Goal: Information Seeking & Learning: Learn about a topic

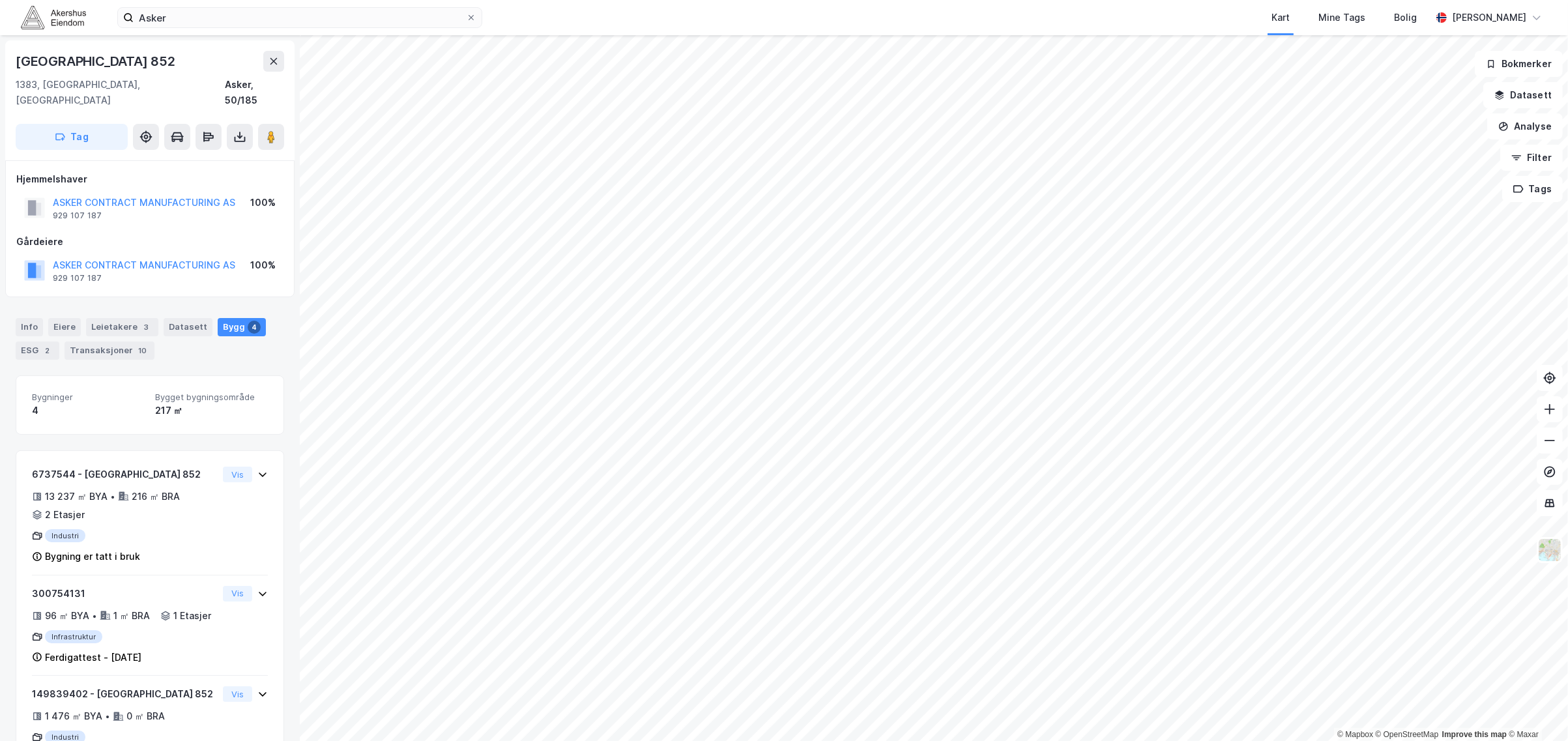
scroll to position [139, 0]
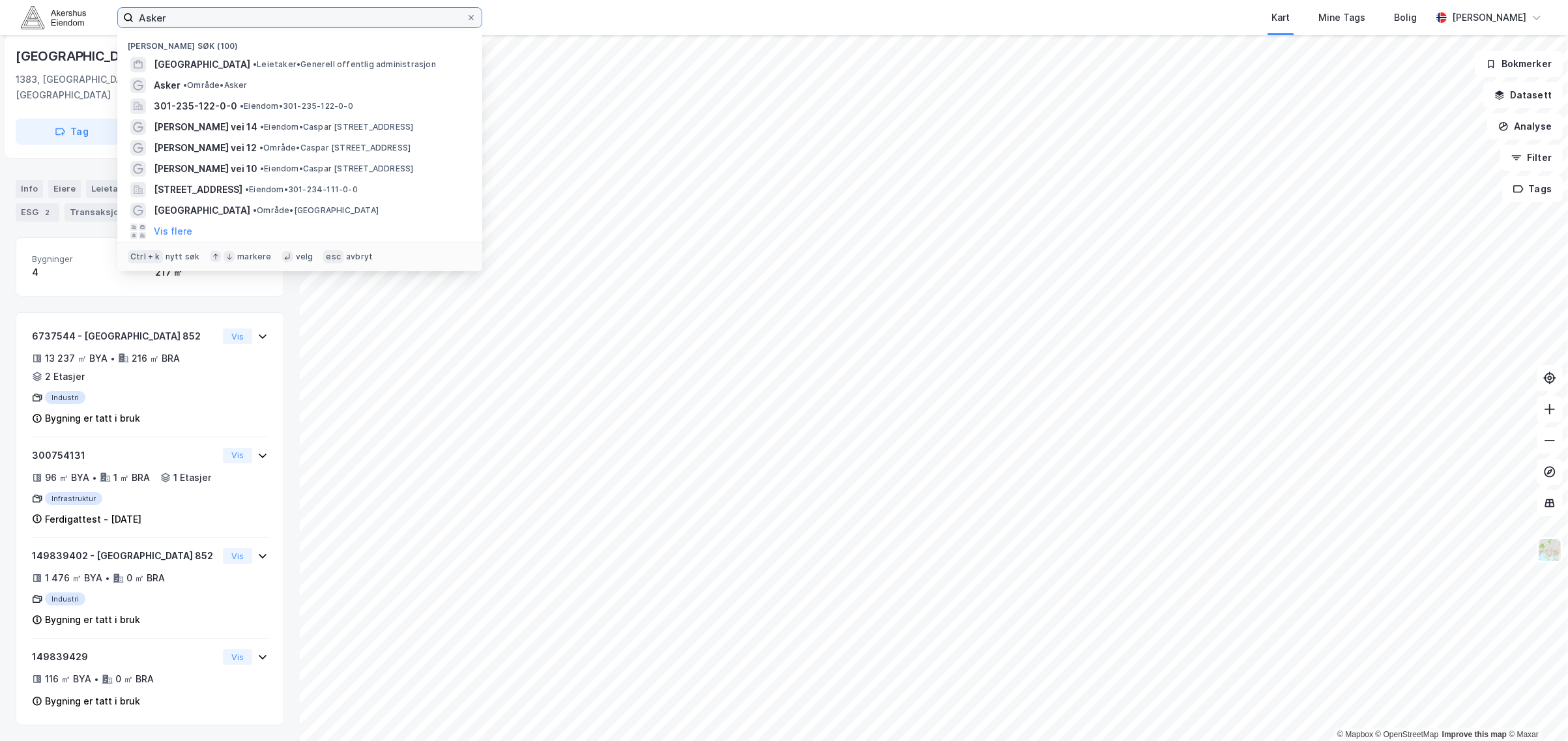
drag, startPoint x: 181, startPoint y: 14, endPoint x: -171, endPoint y: -17, distance: 353.4
click at [0, 0] on html "Asker Nylige søk (100) [GEOGRAPHIC_DATA] KOMMUNE • Leietaker • Generell offentl…" at bounding box center [784, 370] width 1568 height 741
type input "H"
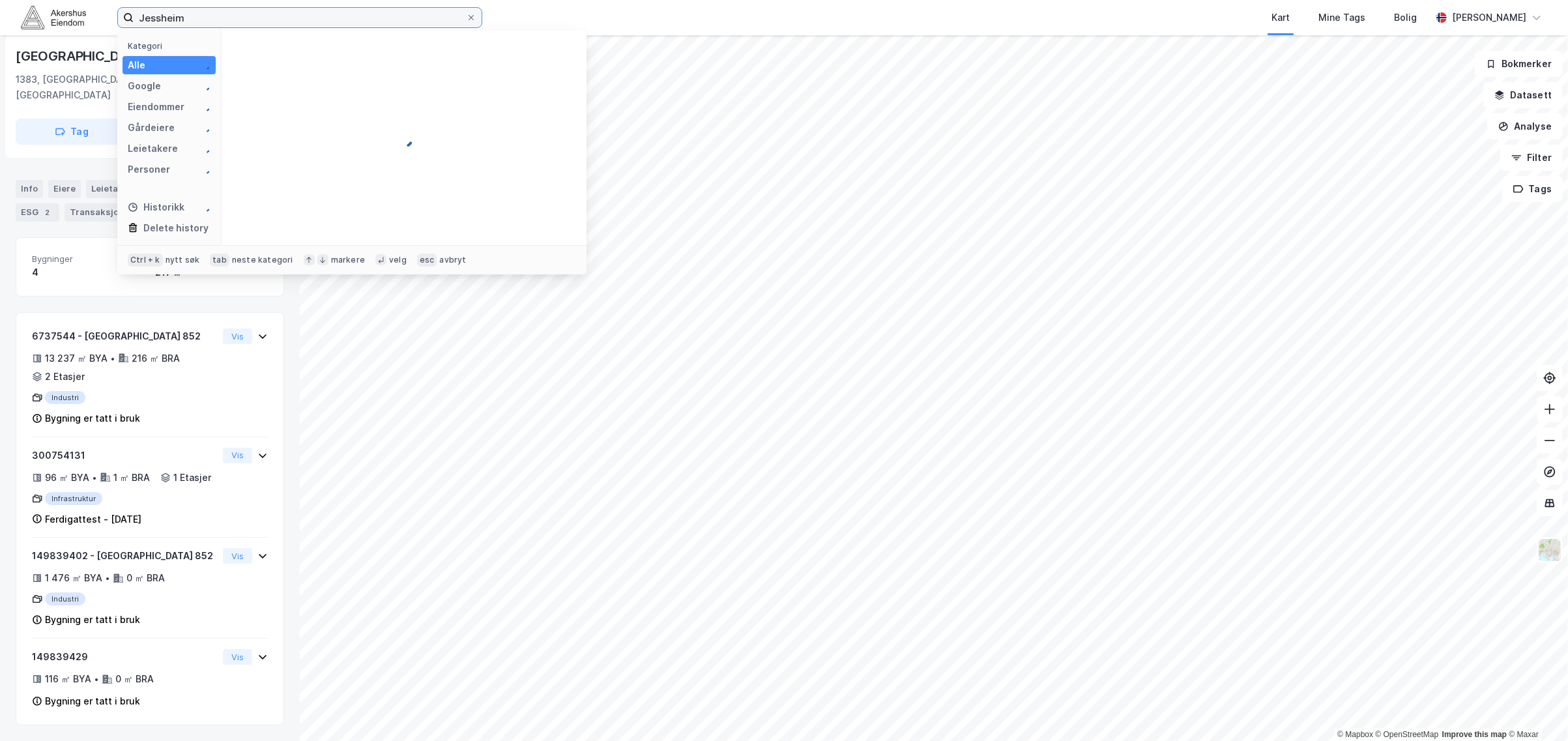
type input "Jessheim"
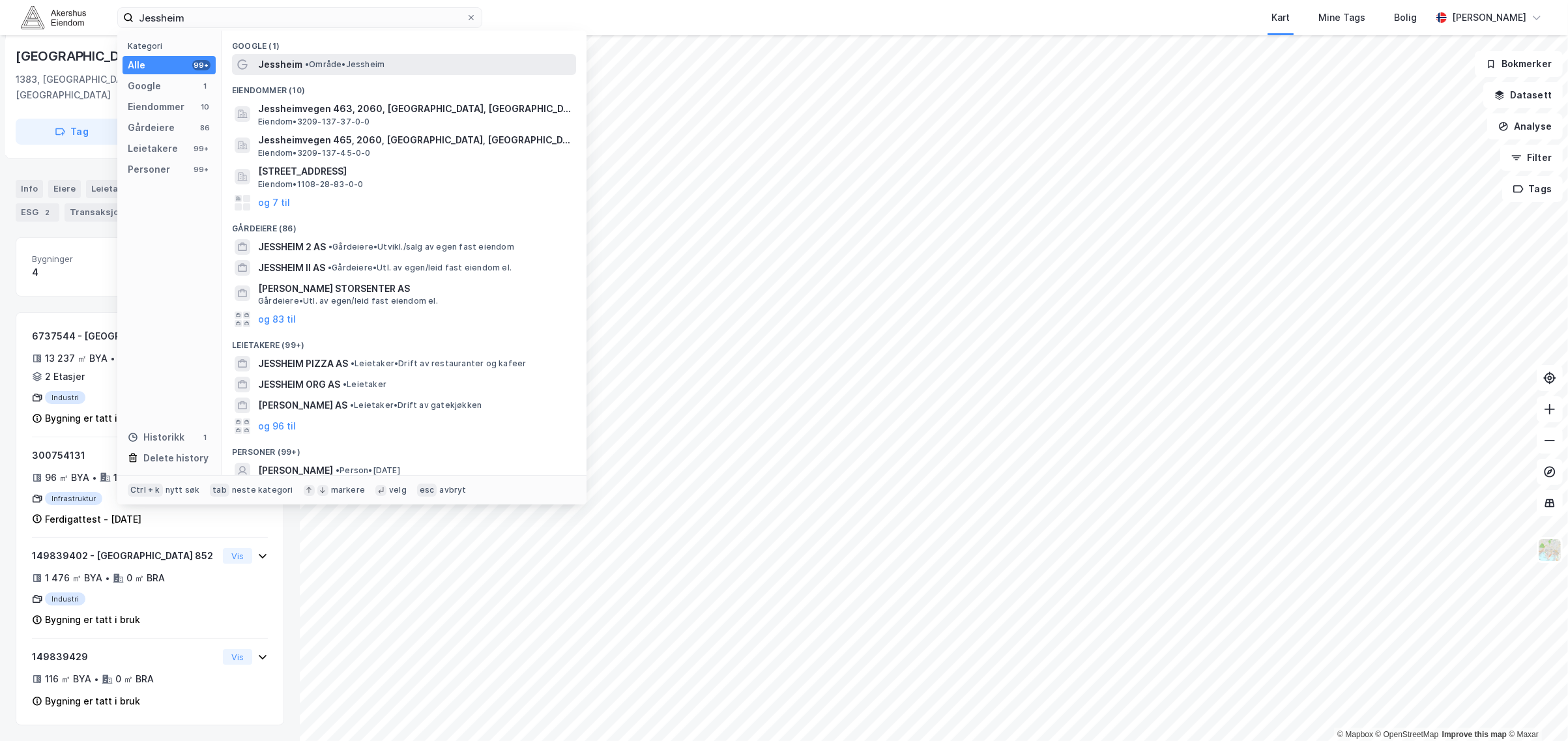
click at [316, 56] on div "[PERSON_NAME] • Område • [GEOGRAPHIC_DATA]" at bounding box center [416, 64] width 315 height 16
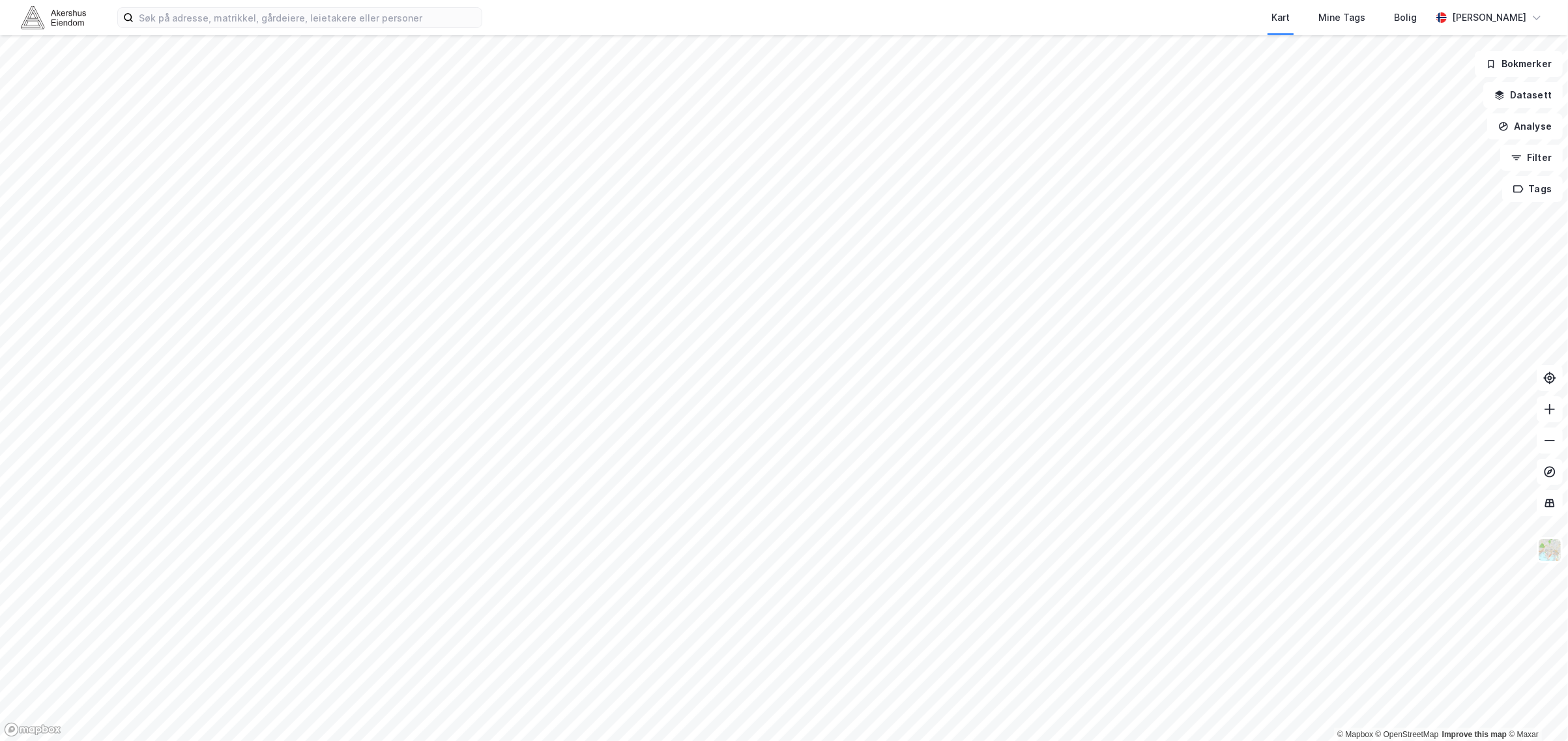
click at [258, 29] on div "Kart Mine Tags [PERSON_NAME]" at bounding box center [784, 17] width 1568 height 35
click at [257, 23] on input at bounding box center [307, 17] width 348 height 20
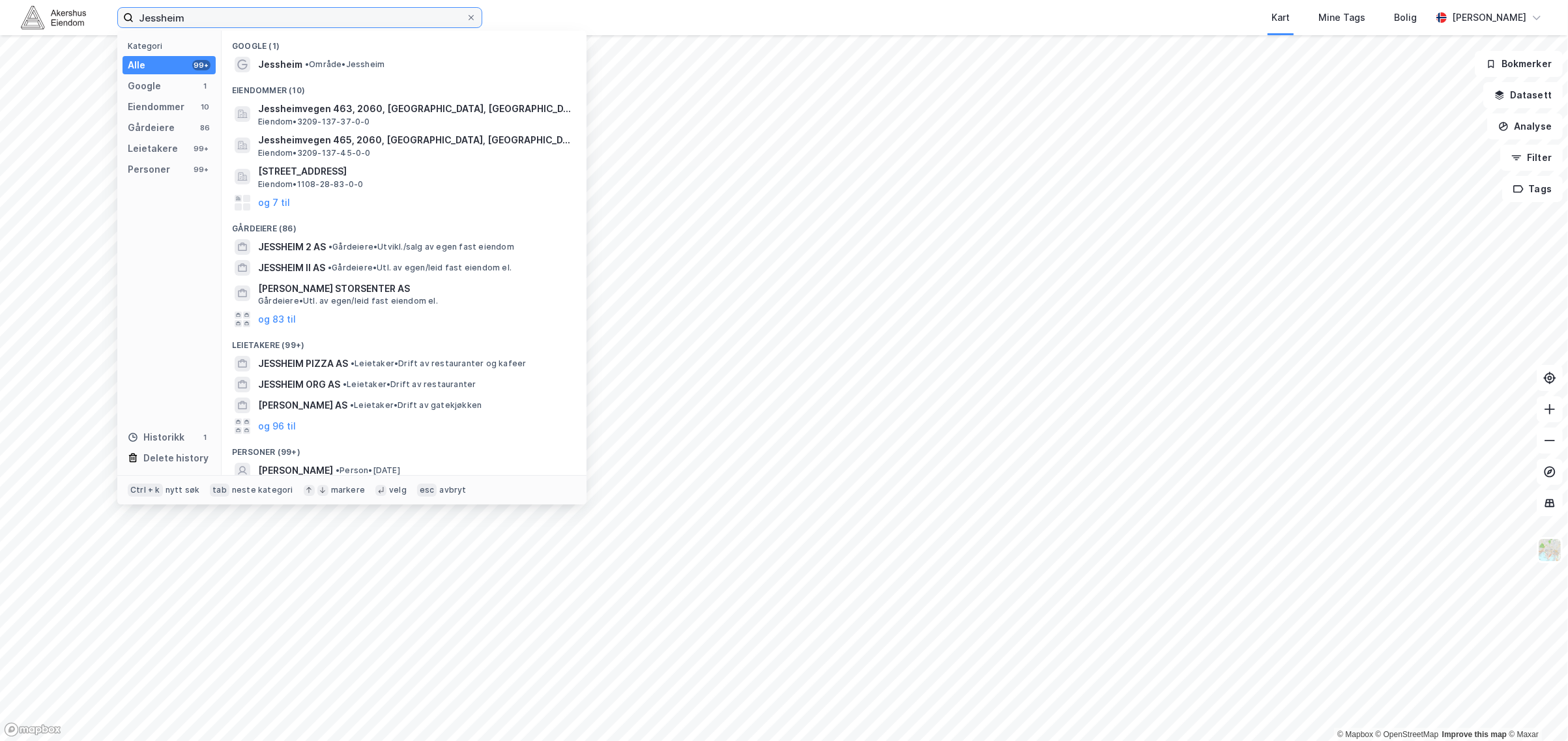
type input "Jessheim"
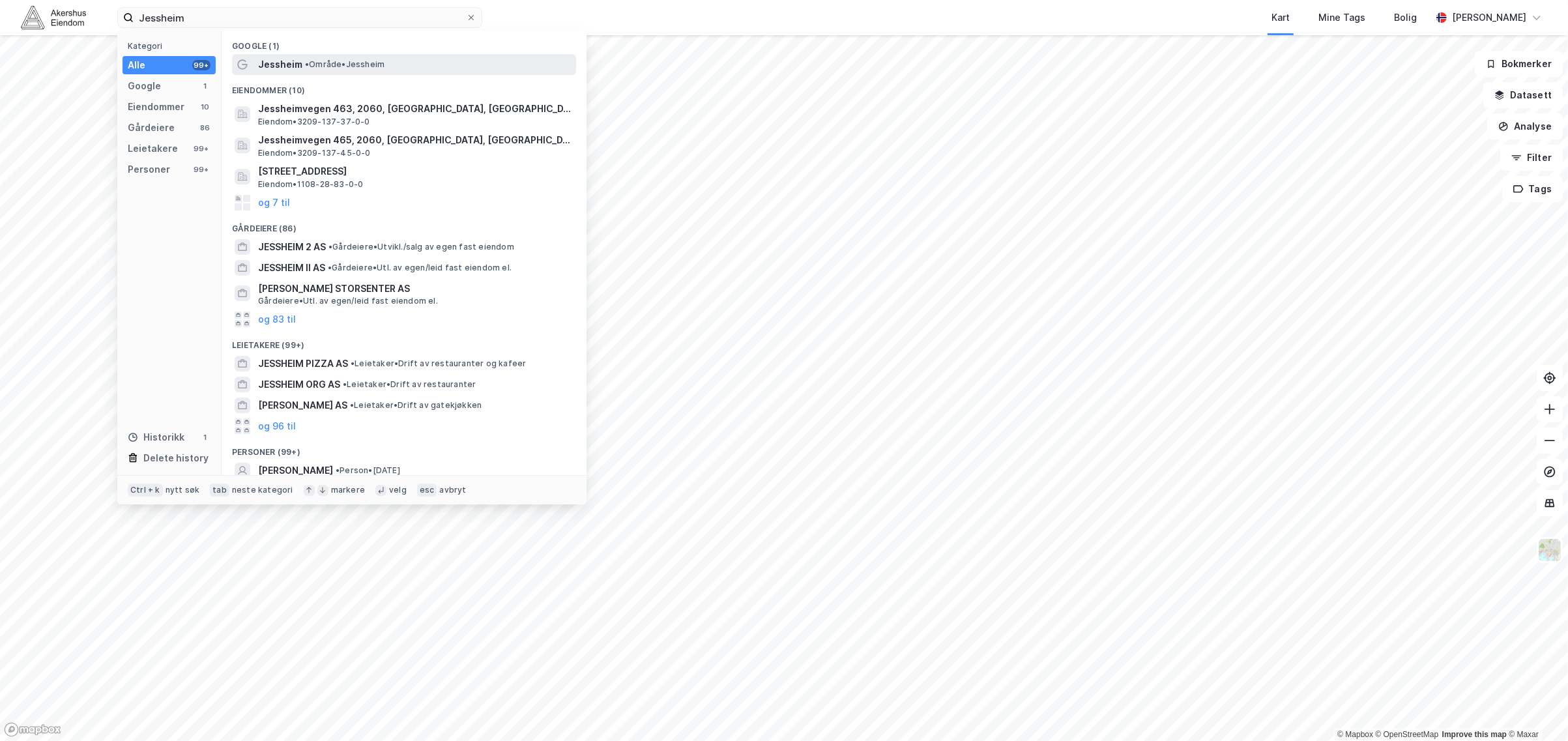
click at [288, 70] on span "Jessheim" at bounding box center [280, 64] width 44 height 16
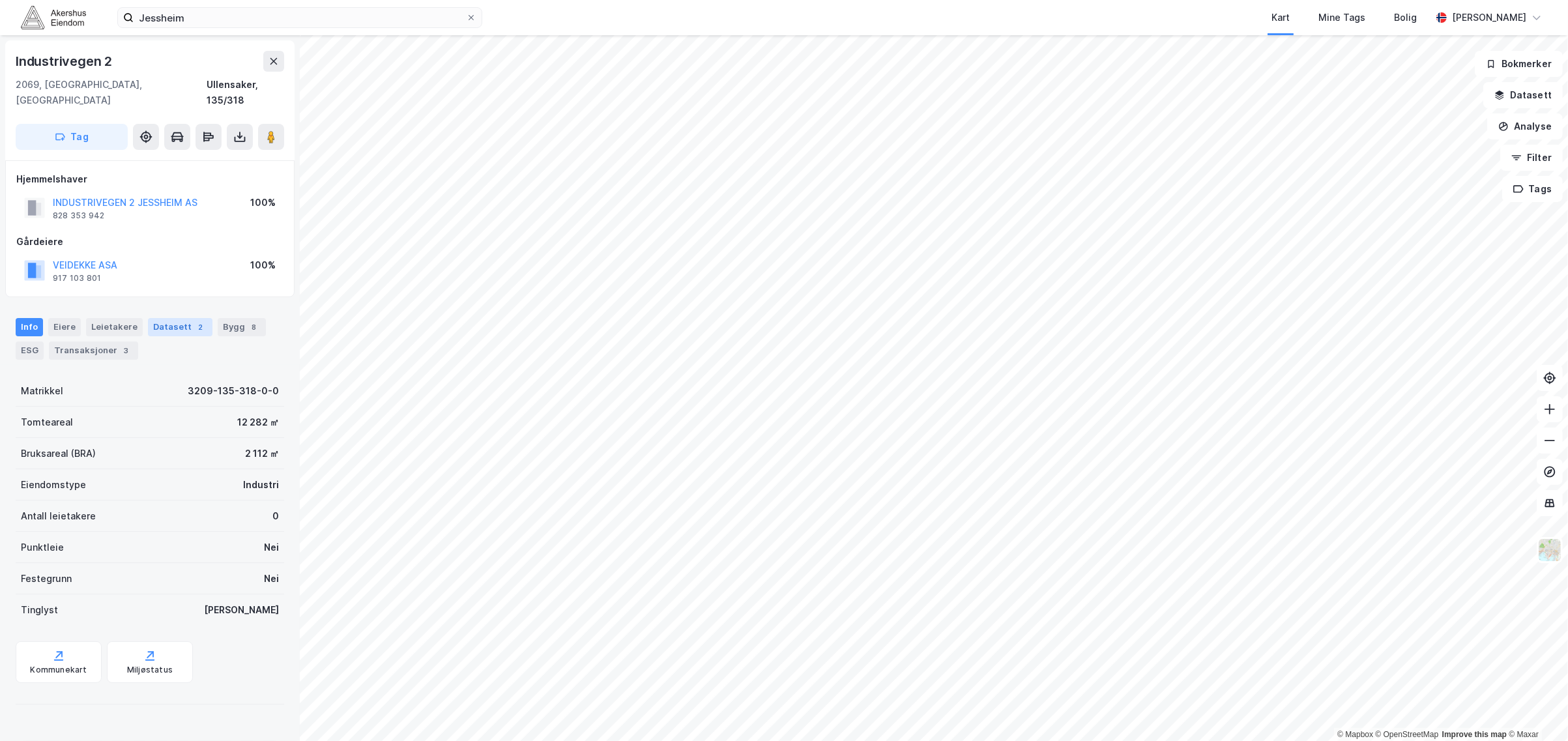
click at [171, 318] on div "Datasett 2" at bounding box center [180, 326] width 65 height 18
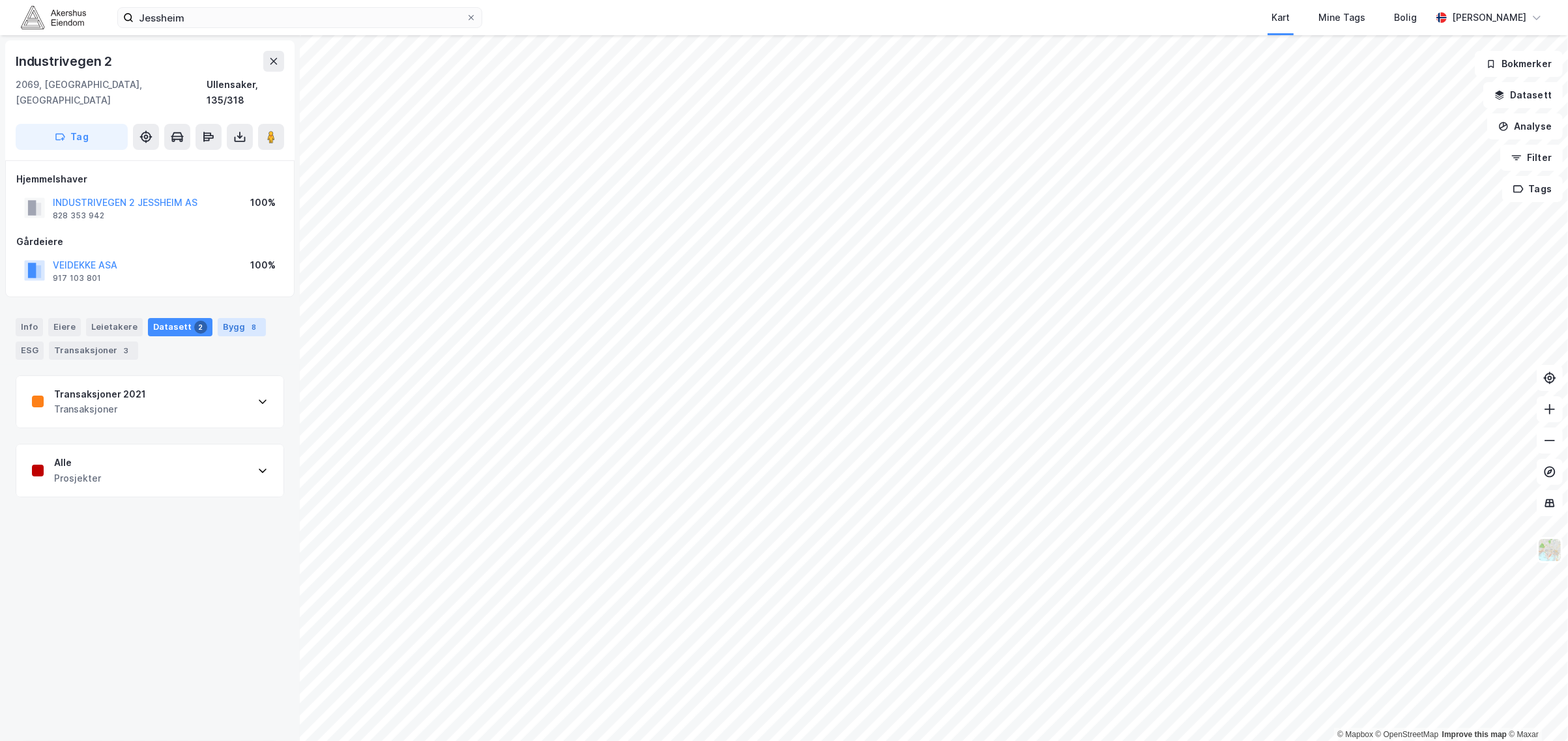
click at [225, 318] on div "Bygg 8" at bounding box center [242, 326] width 48 height 18
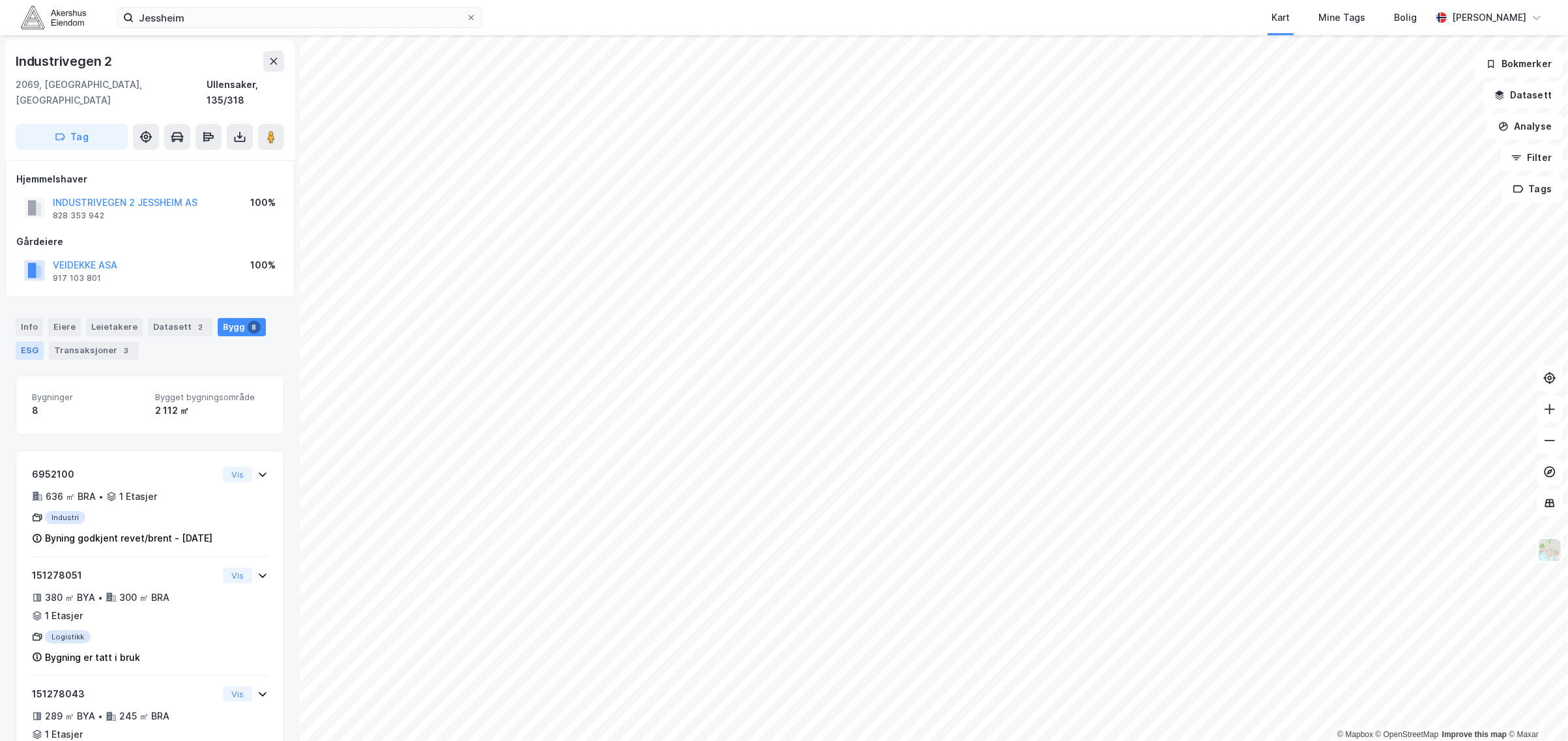
click at [37, 341] on div "ESG" at bounding box center [29, 350] width 28 height 18
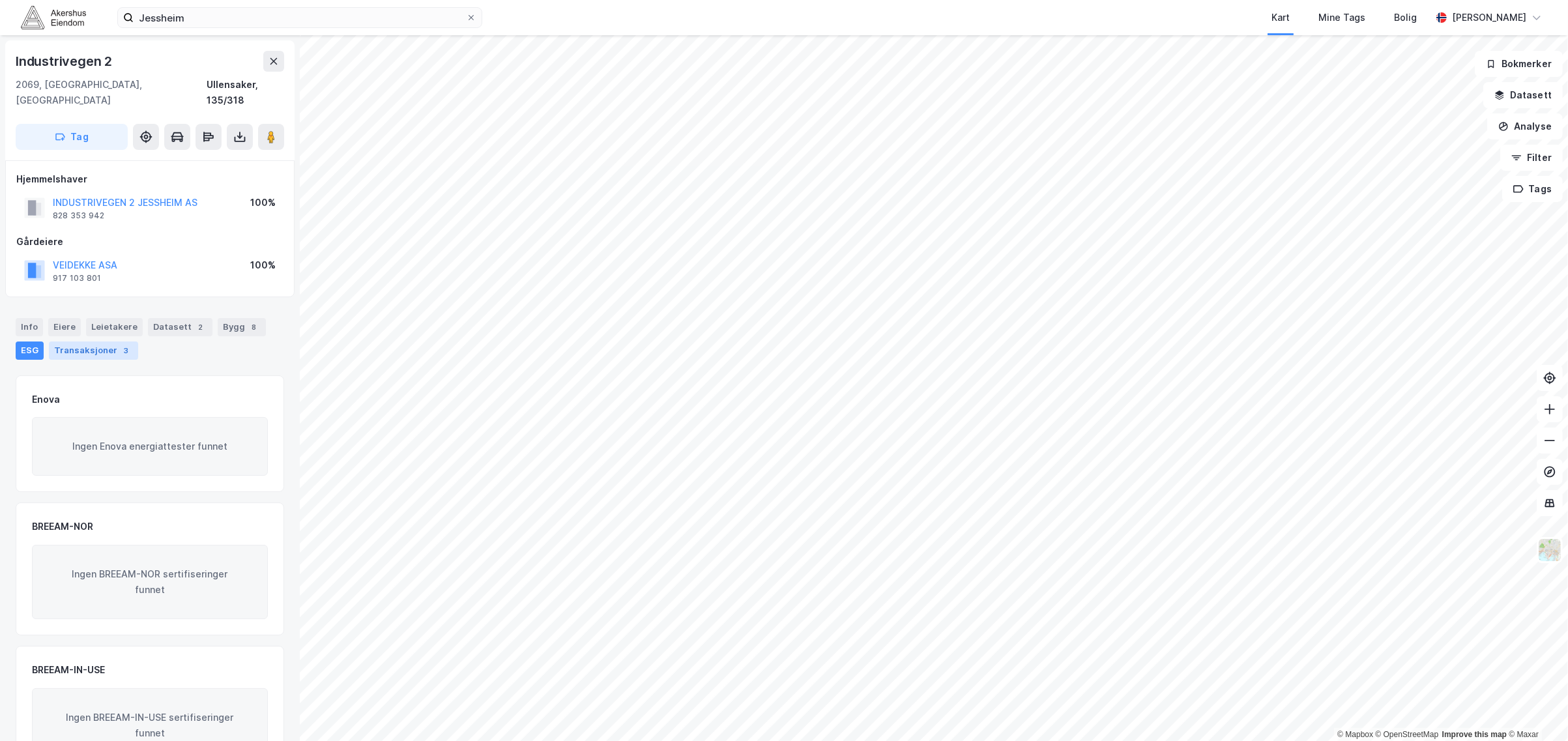
click at [60, 341] on div "Transaksjoner 3" at bounding box center [93, 350] width 89 height 18
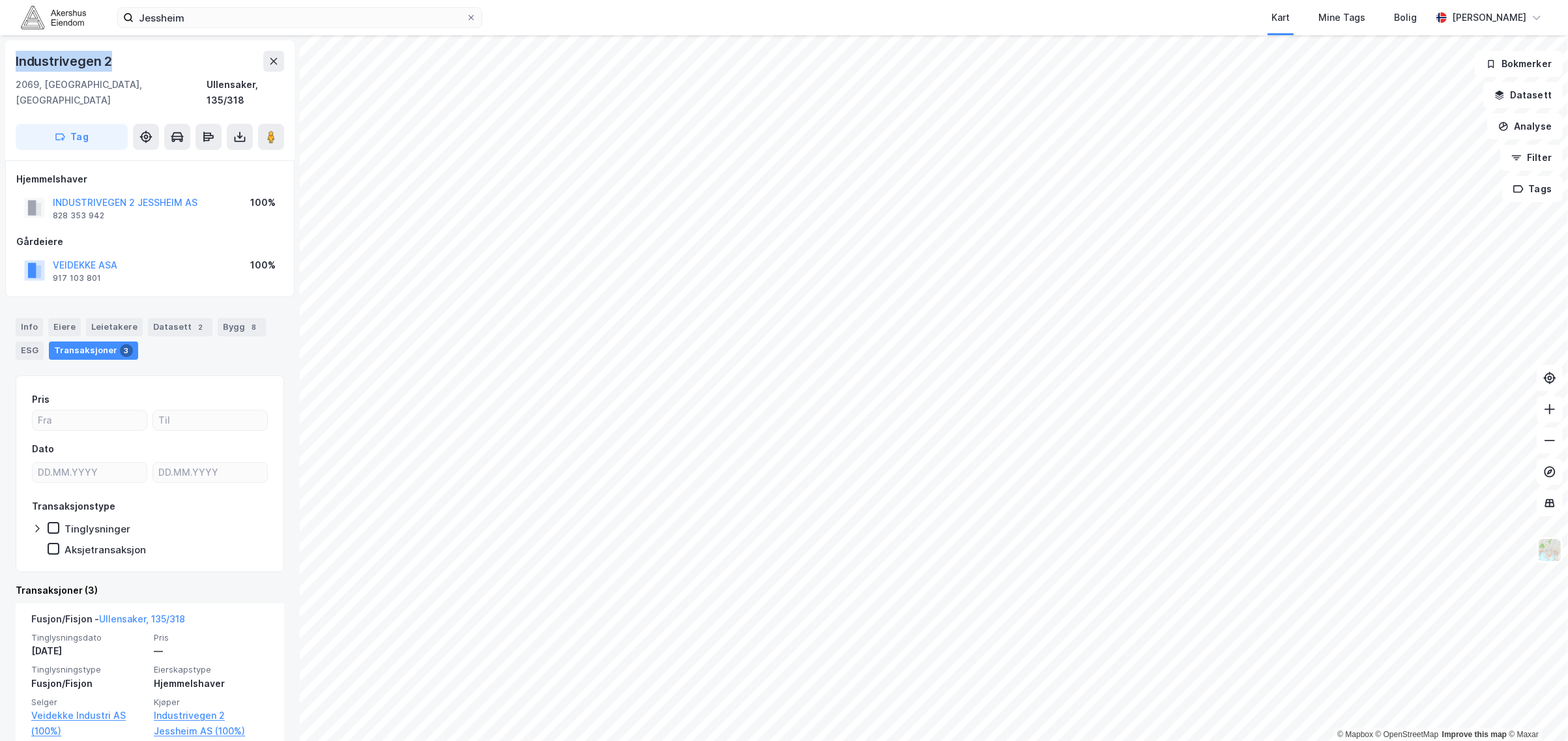
drag, startPoint x: 108, startPoint y: 68, endPoint x: 9, endPoint y: 66, distance: 99.0
click at [9, 66] on div "Industrivegen 2 2069, Jessheim, Akershus Ullensaker, 135/318 Tag" at bounding box center [150, 100] width 289 height 119
copy div "Industrivegen 2"
